Goal: Find specific page/section: Find specific page/section

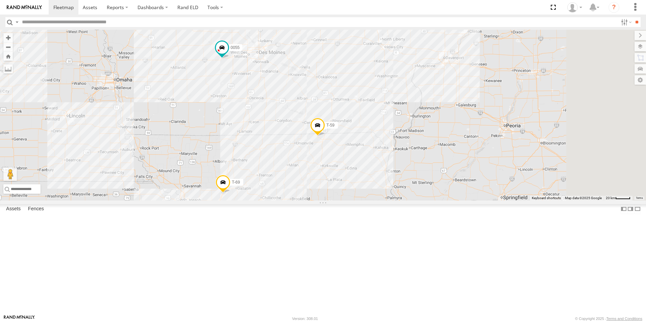
drag, startPoint x: 489, startPoint y: 105, endPoint x: 389, endPoint y: 271, distance: 193.2
click at [389, 201] on div "T-70 0055 T-59 T-69 46 49" at bounding box center [323, 115] width 646 height 171
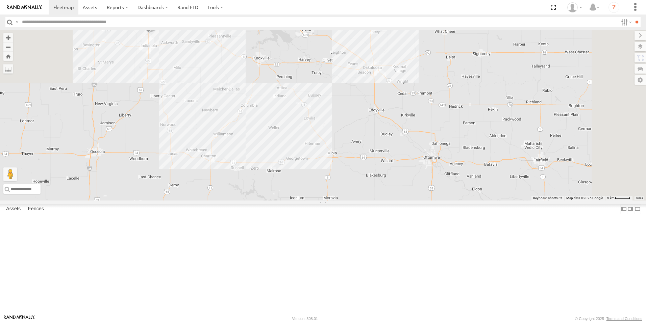
drag, startPoint x: 419, startPoint y: 73, endPoint x: 317, endPoint y: 340, distance: 285.6
click at [317, 322] on html at bounding box center [323, 161] width 646 height 322
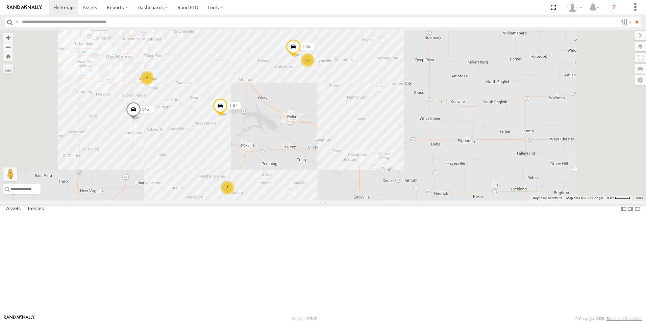
drag, startPoint x: 390, startPoint y: 98, endPoint x: 378, endPoint y: 191, distance: 93.3
click at [378, 191] on div "T-70 0055 T-59 T-69 46 49 545 T-67 2 3 T-65 2" at bounding box center [323, 115] width 646 height 171
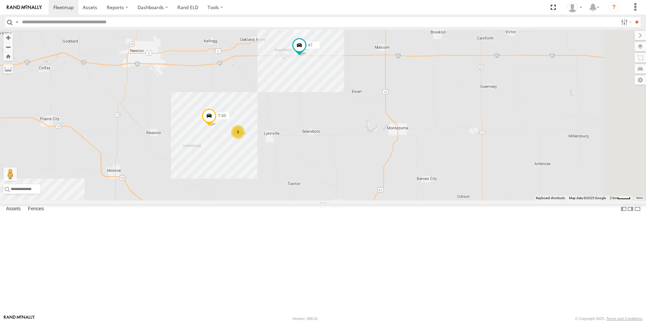
drag, startPoint x: 478, startPoint y: 62, endPoint x: 429, endPoint y: 145, distance: 96.5
click at [429, 145] on div "T-70 0055 T-59 T-69 46 49 545 T-67 T-65 47 3" at bounding box center [323, 115] width 646 height 171
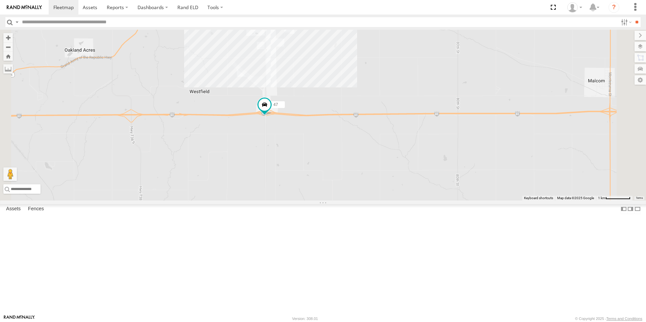
drag, startPoint x: 392, startPoint y: 87, endPoint x: 370, endPoint y: 232, distance: 146.5
click at [370, 201] on div "T-70 0055 T-59 T-69 46 49 545 T-67 T-65 47" at bounding box center [323, 115] width 646 height 171
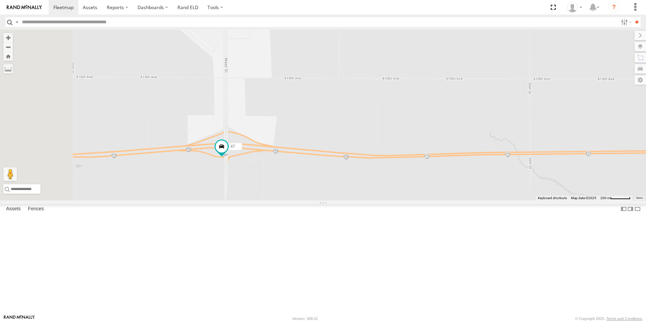
drag, startPoint x: 277, startPoint y: 169, endPoint x: 340, endPoint y: 231, distance: 88.9
click at [340, 201] on div "T-70 0055 T-59 T-69 46 49 545 T-67 T-65 47" at bounding box center [323, 115] width 646 height 171
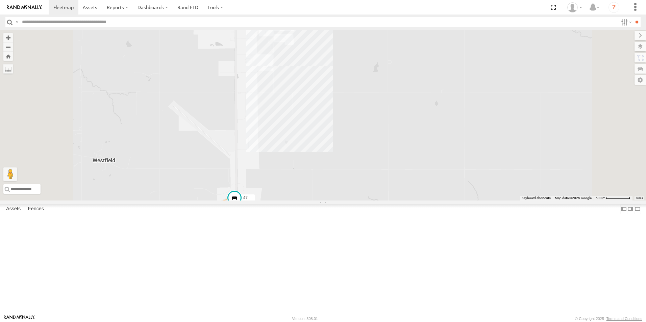
drag, startPoint x: 375, startPoint y: 147, endPoint x: 370, endPoint y: 192, distance: 45.5
click at [370, 192] on div "T-70 0055 T-59 T-69 46 49 545 T-67 T-65 47 T-55" at bounding box center [323, 115] width 646 height 171
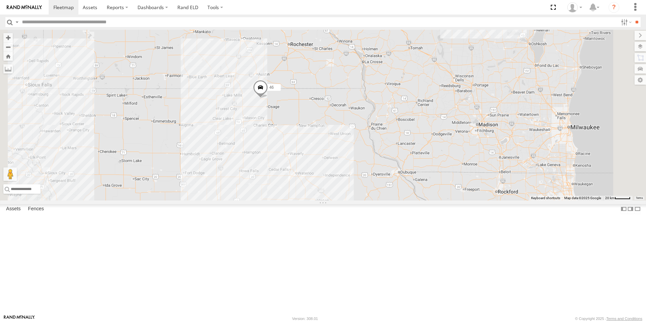
drag, startPoint x: 373, startPoint y: 82, endPoint x: 360, endPoint y: 188, distance: 106.6
click at [360, 188] on div "T-70 0055 T-59 T-69 46 49 545 T-67 2 3 4 2" at bounding box center [323, 115] width 646 height 171
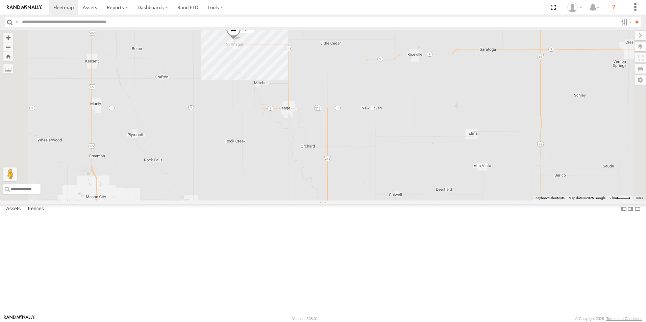
drag, startPoint x: 334, startPoint y: 94, endPoint x: 359, endPoint y: 193, distance: 102.9
click at [359, 193] on div "T-70 0055 T-59 T-69 46 49 545 T-67" at bounding box center [323, 115] width 646 height 171
